Goal: Find specific page/section: Find specific page/section

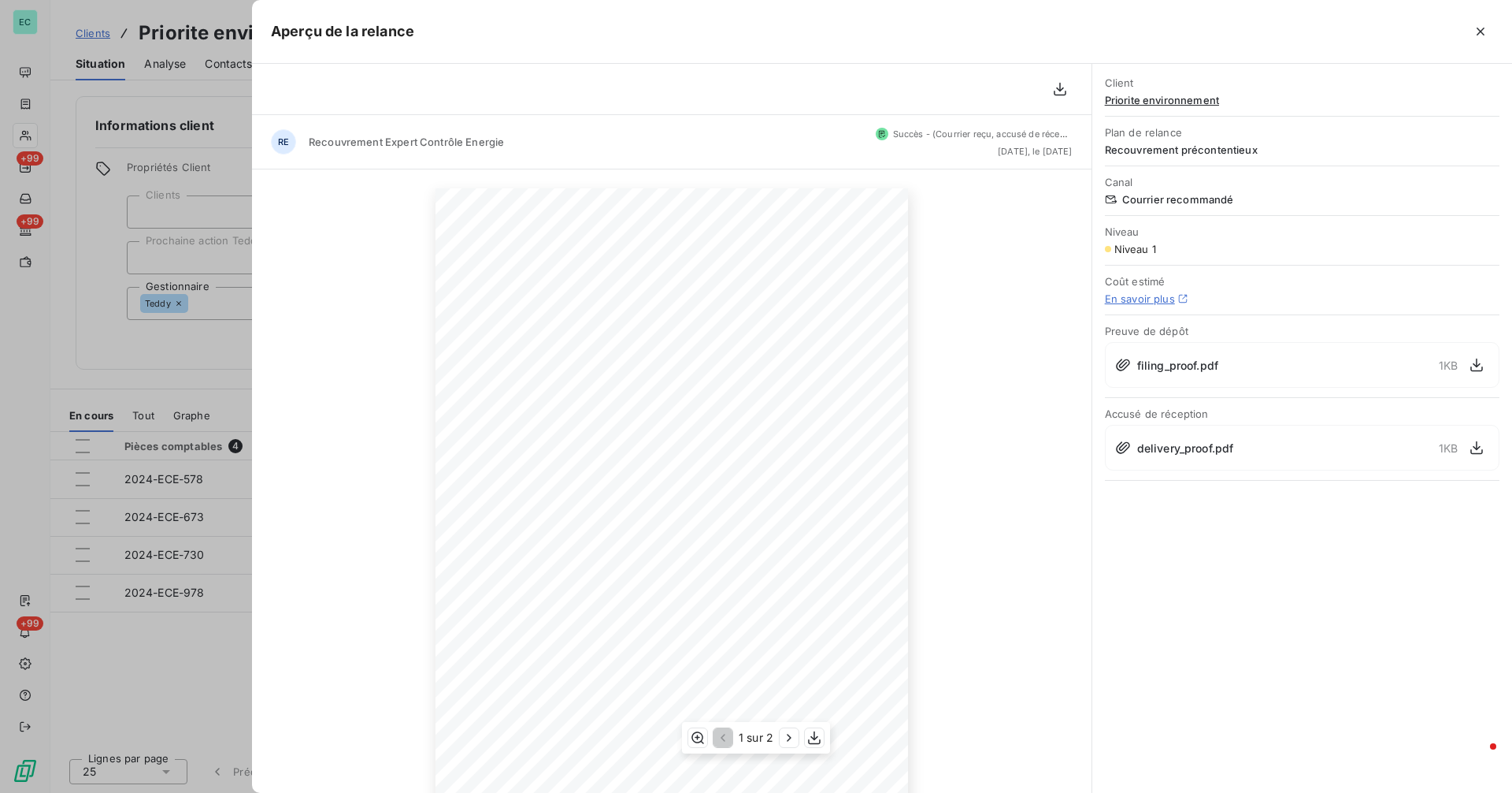
scroll to position [312, 0]
click at [208, 155] on div at bounding box center [756, 396] width 1512 height 793
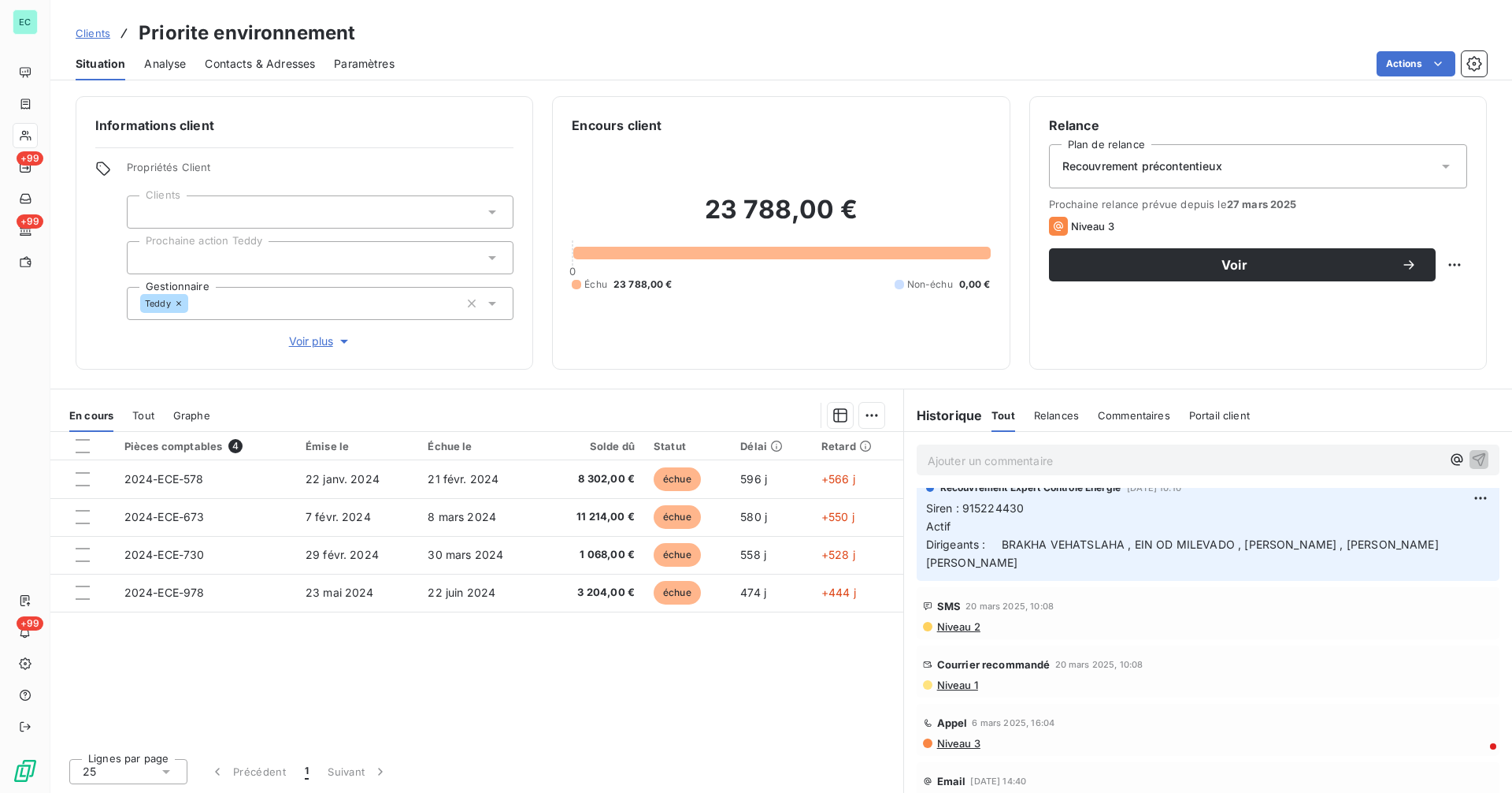
click at [85, 28] on span "Clients" at bounding box center [93, 32] width 35 height 12
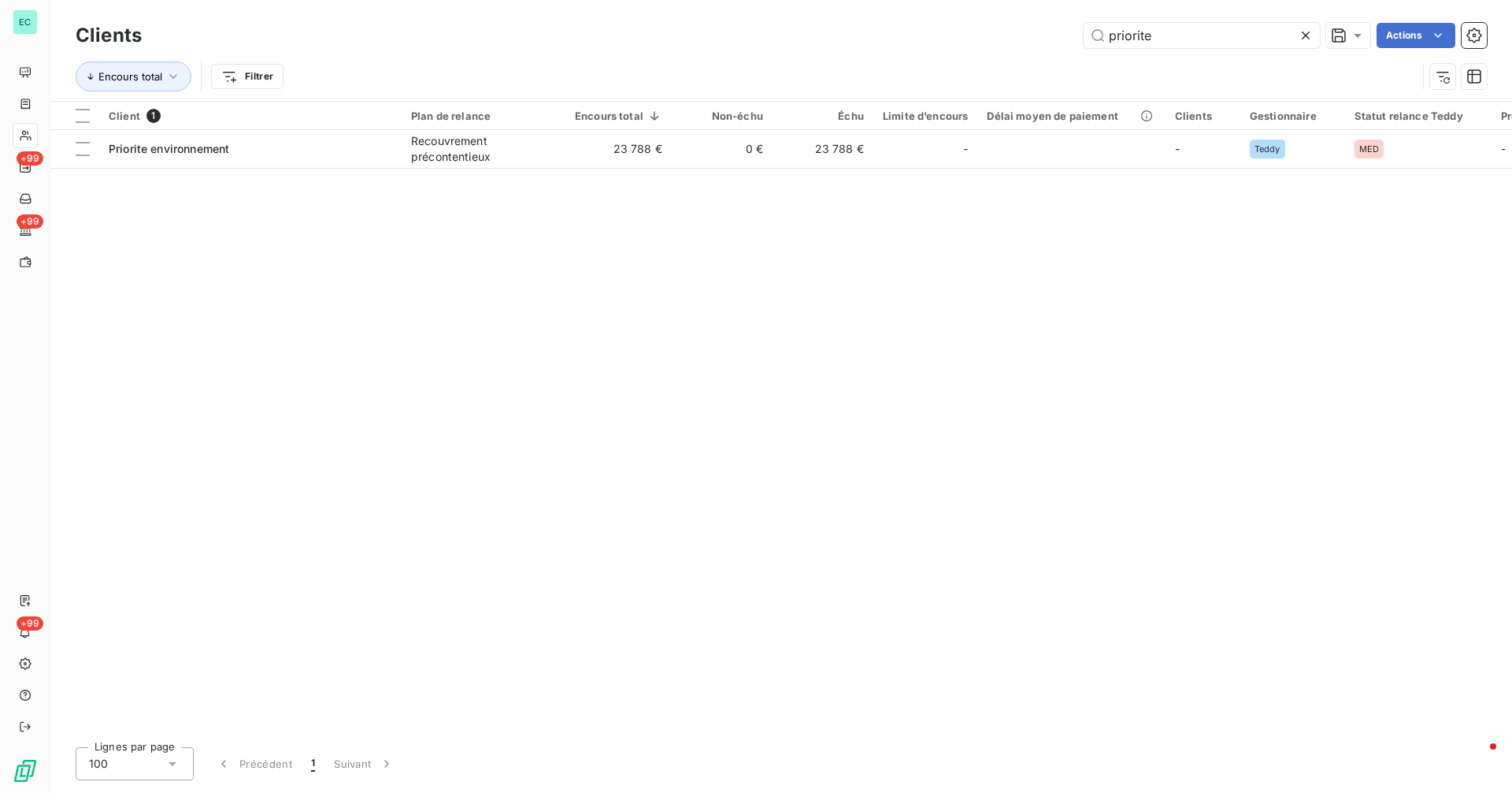
click at [1302, 34] on icon at bounding box center [1306, 35] width 16 height 16
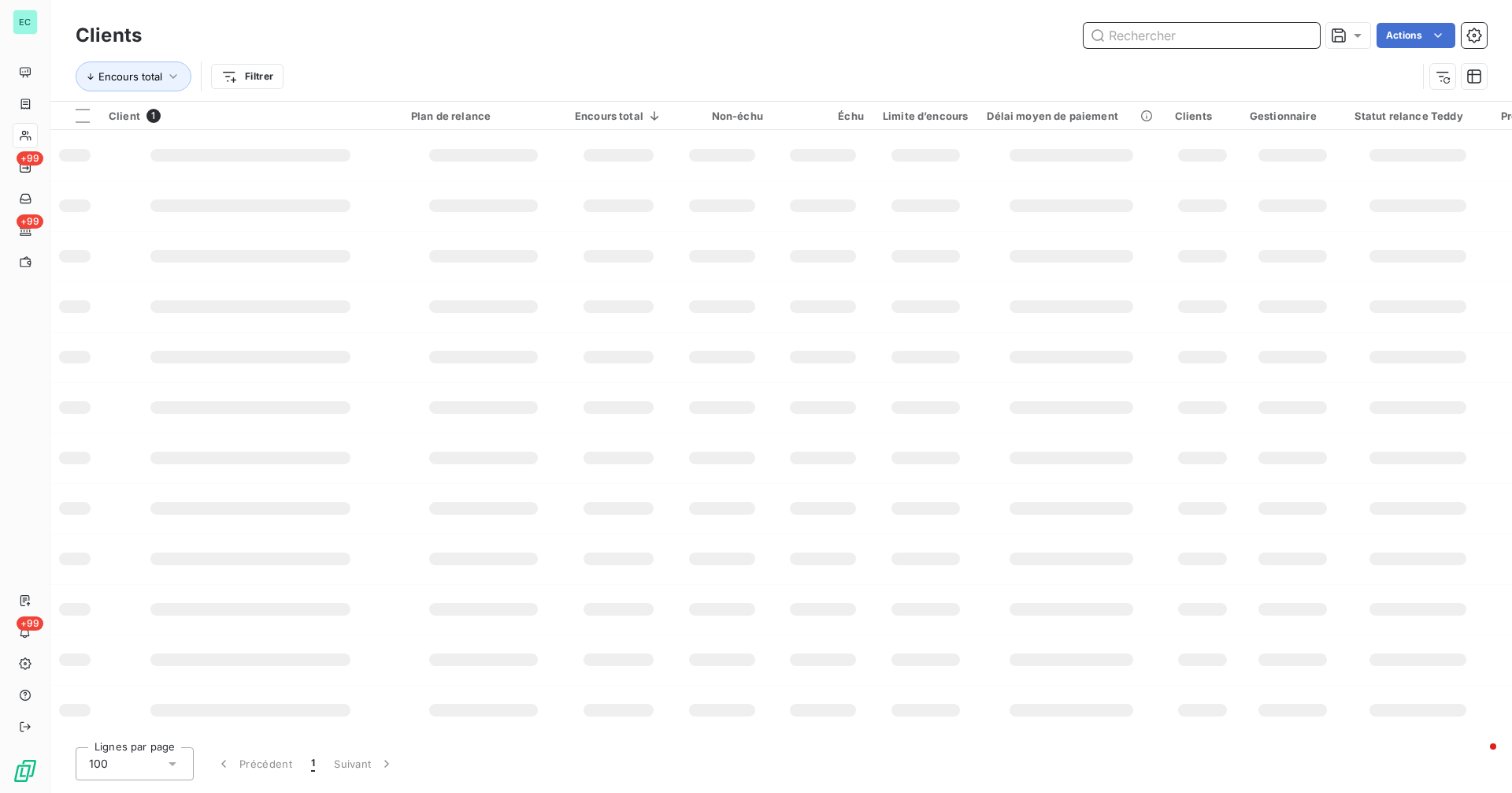
click at [1222, 35] on input "text" at bounding box center [1202, 35] width 236 height 26
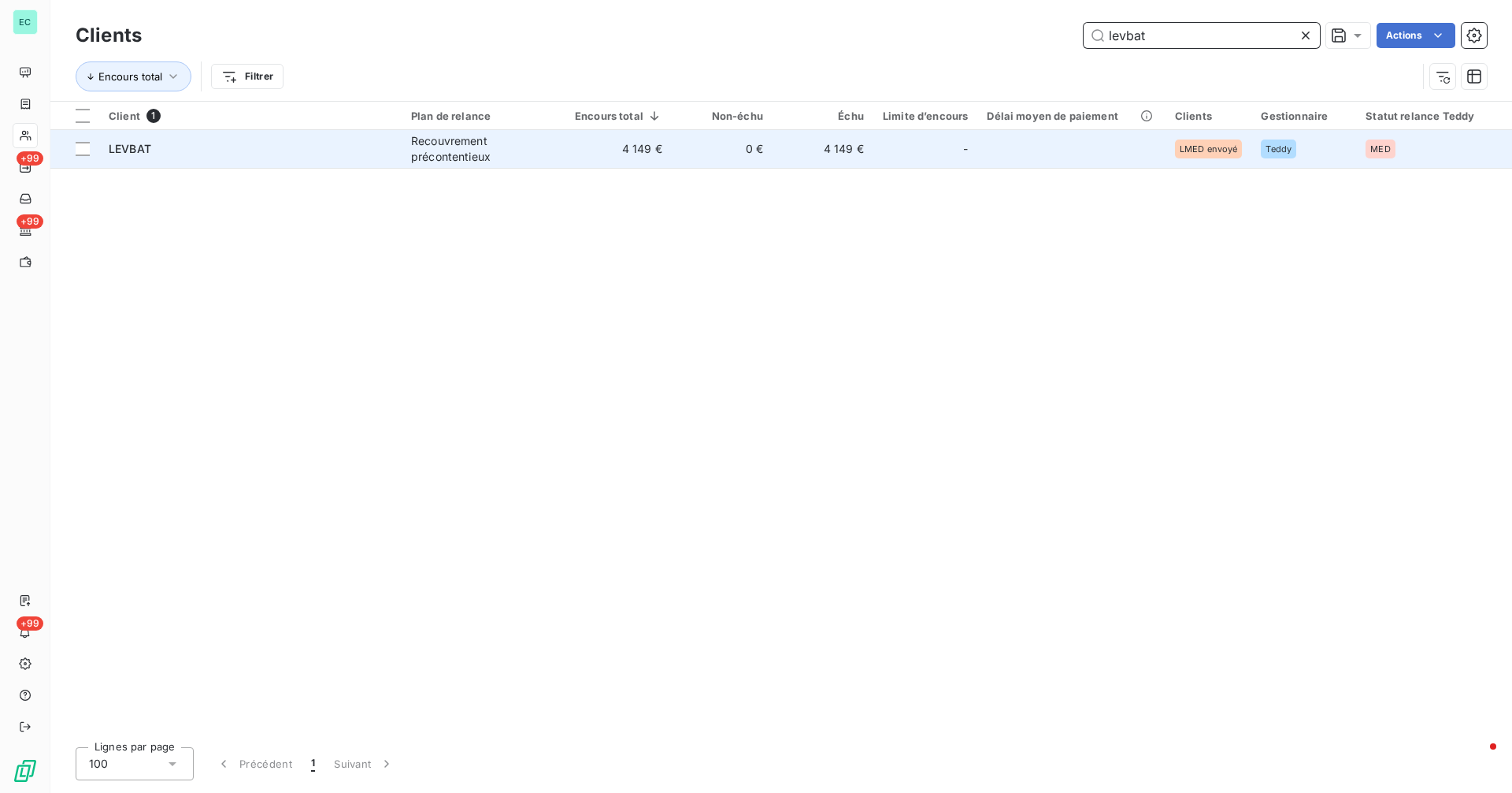
type input "levbat"
click at [700, 155] on td "0 €" at bounding box center [722, 149] width 101 height 38
